Goal: Navigation & Orientation: Go to known website

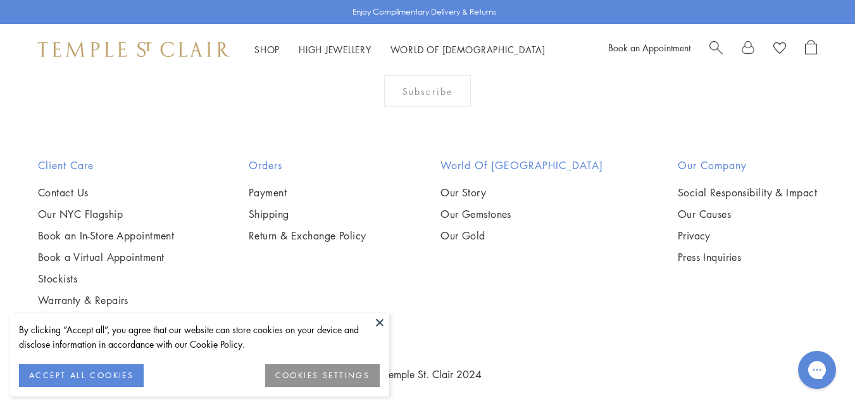
scroll to position [2581, 0]
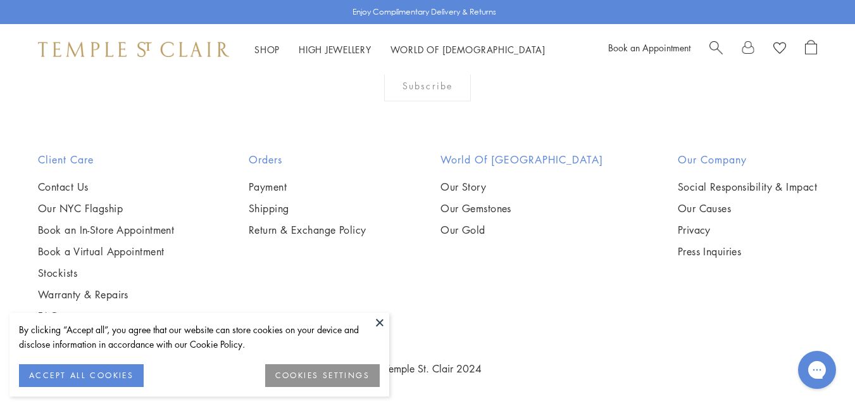
click at [379, 319] on button at bounding box center [379, 322] width 19 height 19
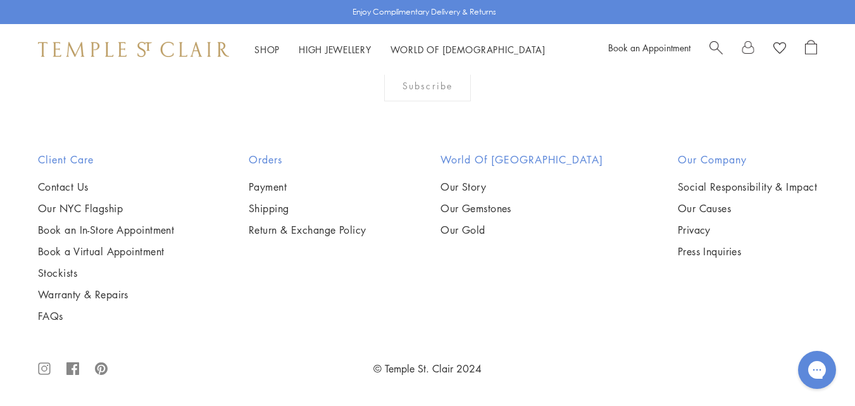
click at [74, 367] on icon at bounding box center [72, 368] width 13 height 41
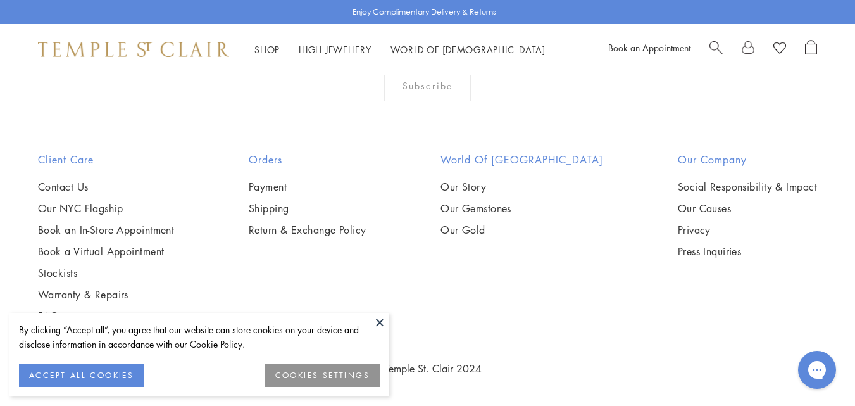
click at [377, 320] on button at bounding box center [379, 322] width 19 height 19
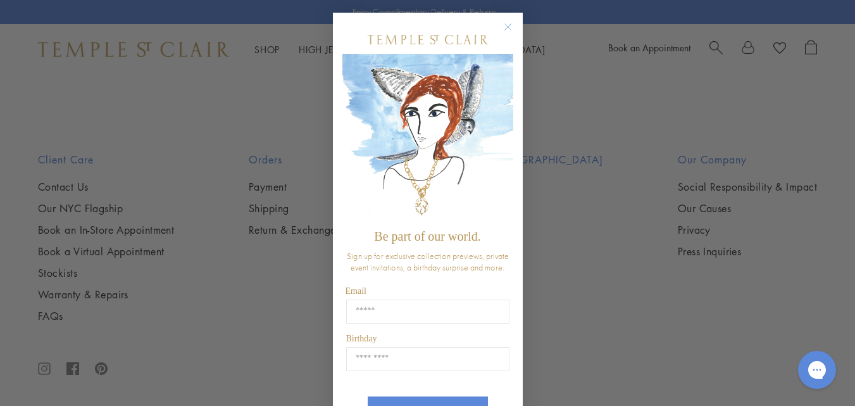
click at [204, 283] on div "Close dialog Be part of our world. Sign up for exclusive collection previews, p…" at bounding box center [427, 203] width 855 height 406
click at [199, 315] on div "Close dialog Be part of our world. Sign up for exclusive collection previews, p…" at bounding box center [427, 203] width 855 height 406
click at [504, 23] on circle "Close dialog" at bounding box center [507, 27] width 15 height 15
